Goal: Task Accomplishment & Management: Use online tool/utility

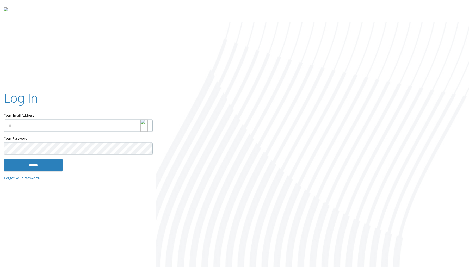
click at [145, 127] on img at bounding box center [143, 125] width 7 height 12
type input "**********"
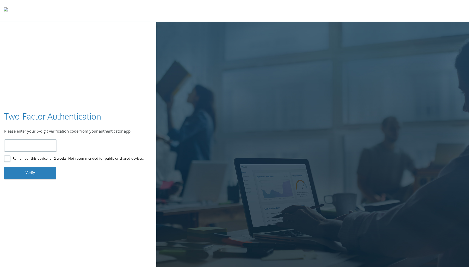
click at [39, 148] on input "number" at bounding box center [30, 145] width 53 height 12
type input "******"
